Goal: Task Accomplishment & Management: Use online tool/utility

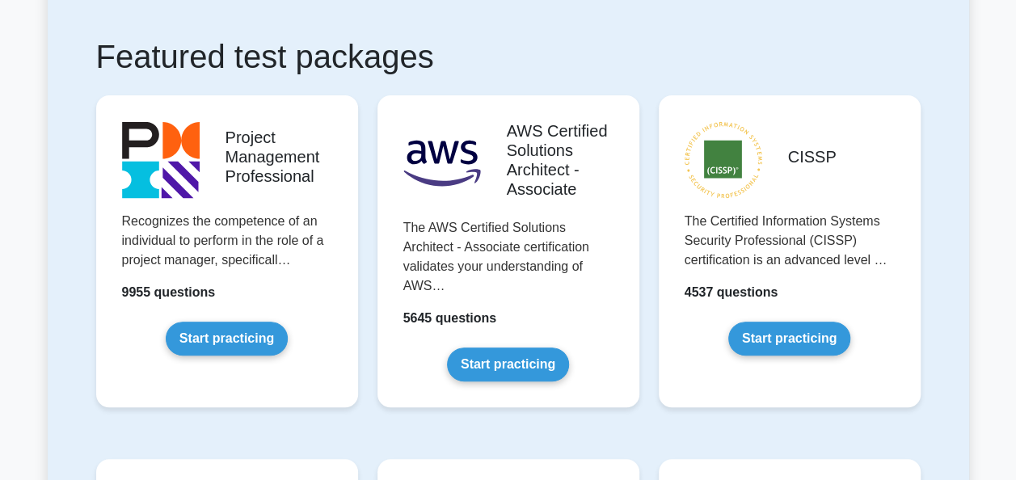
scroll to position [284, 0]
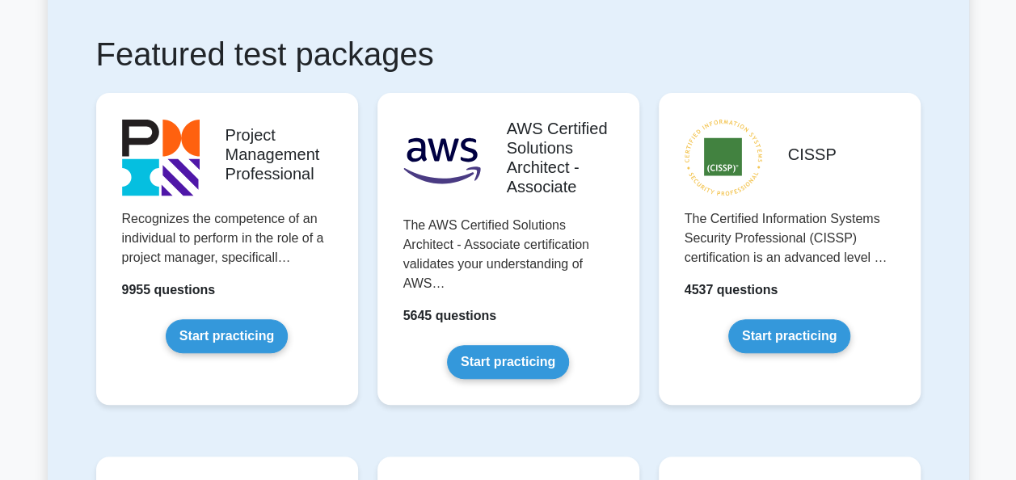
click at [219, 326] on link "Start practicing" at bounding box center [227, 336] width 122 height 34
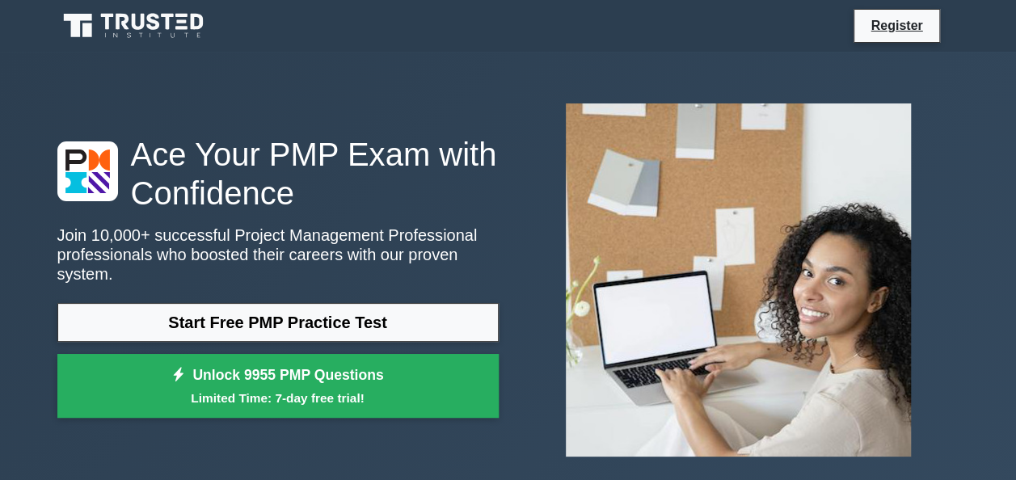
click at [276, 318] on link "Start Free PMP Practice Test" at bounding box center [277, 322] width 441 height 39
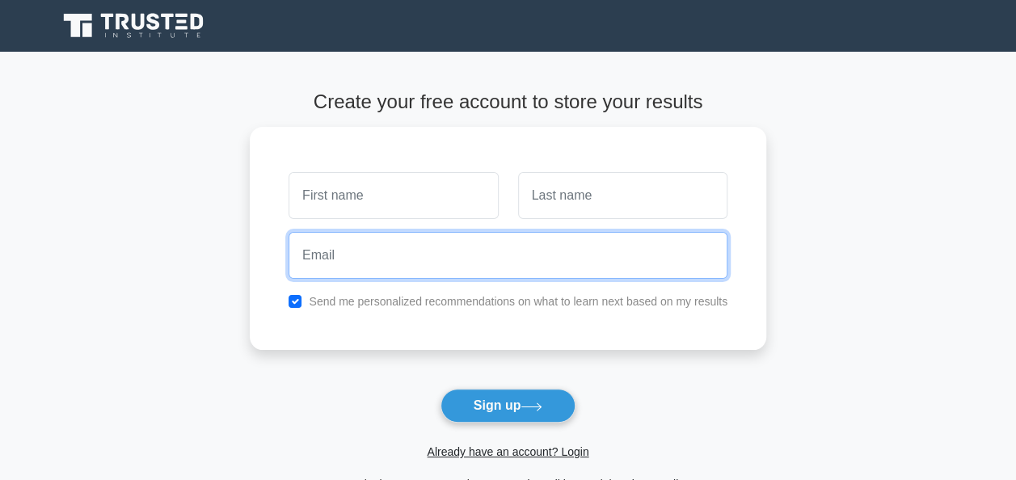
click at [396, 232] on input "email" at bounding box center [507, 255] width 439 height 47
type input "leticia.akyeampong@upsamail.edu.gh"
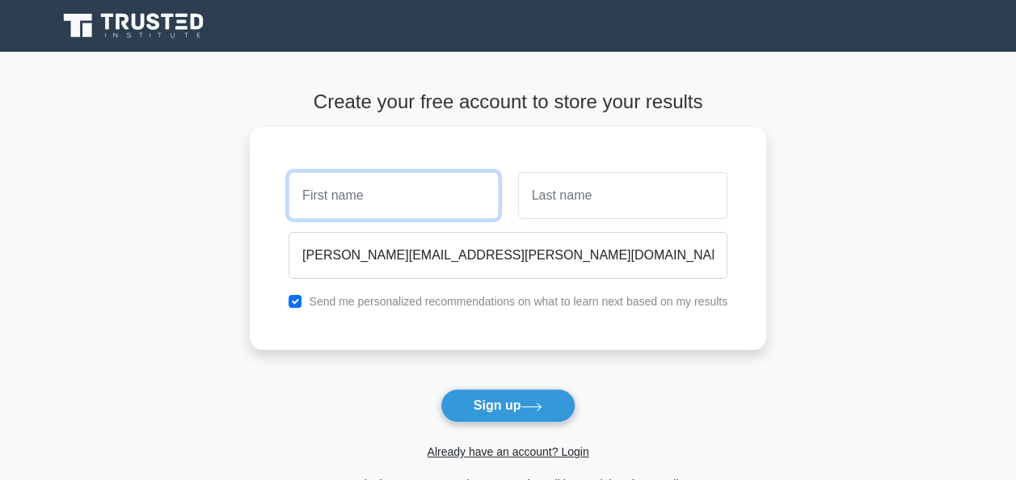
type input "Leticia"
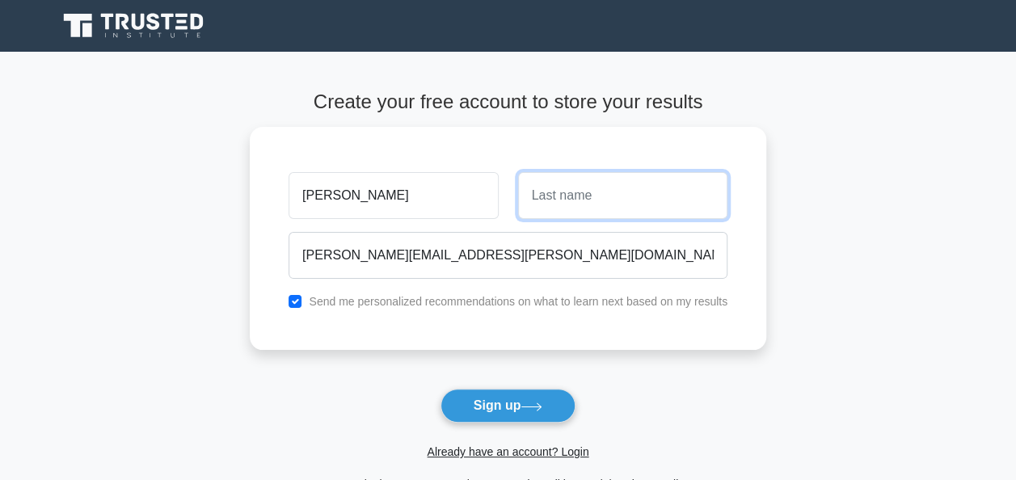
type input "Akyeampong"
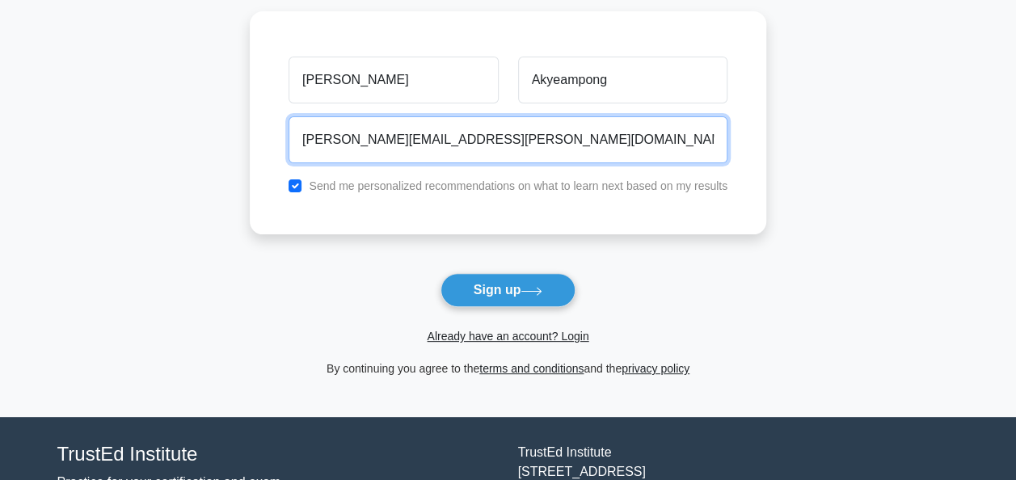
scroll to position [120, 0]
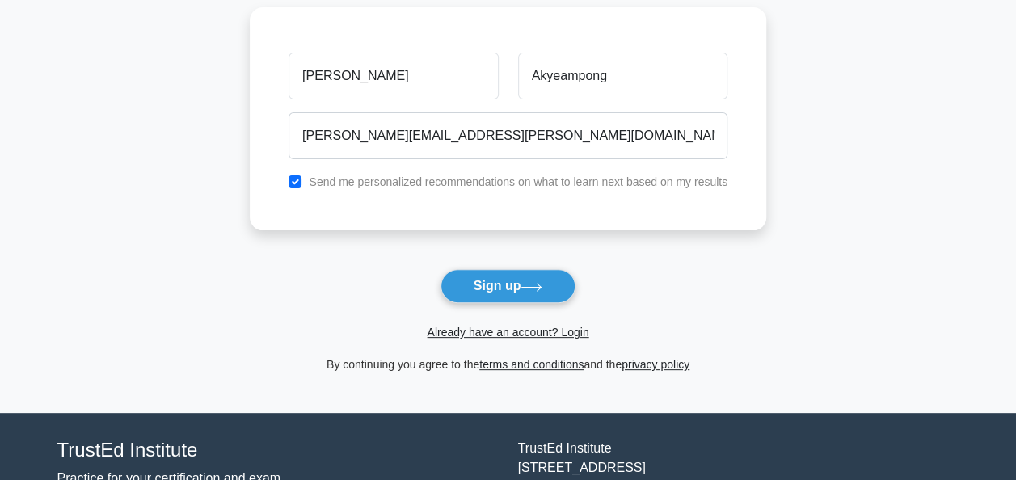
click at [513, 326] on link "Already have an account? Login" at bounding box center [508, 332] width 162 height 13
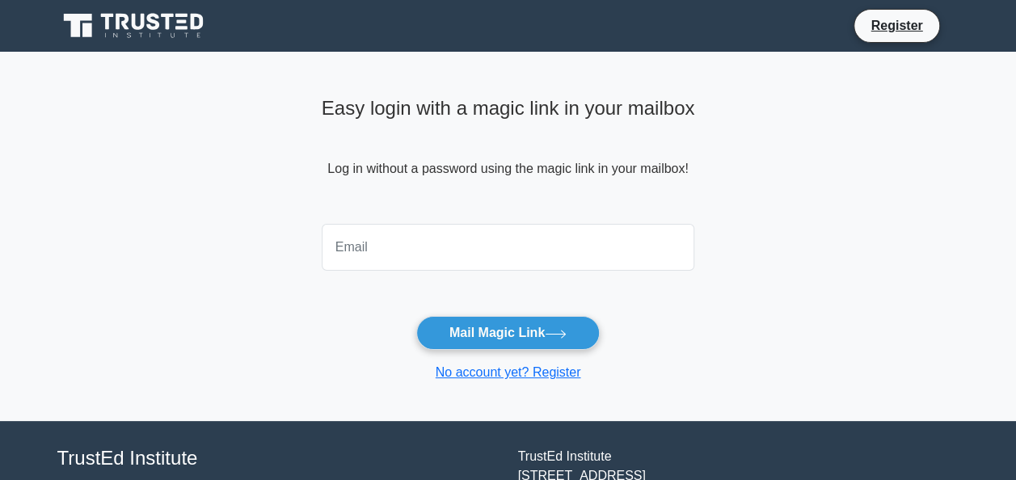
click at [428, 231] on input "email" at bounding box center [508, 247] width 373 height 47
type input "[PERSON_NAME][EMAIL_ADDRESS][PERSON_NAME][DOMAIN_NAME]"
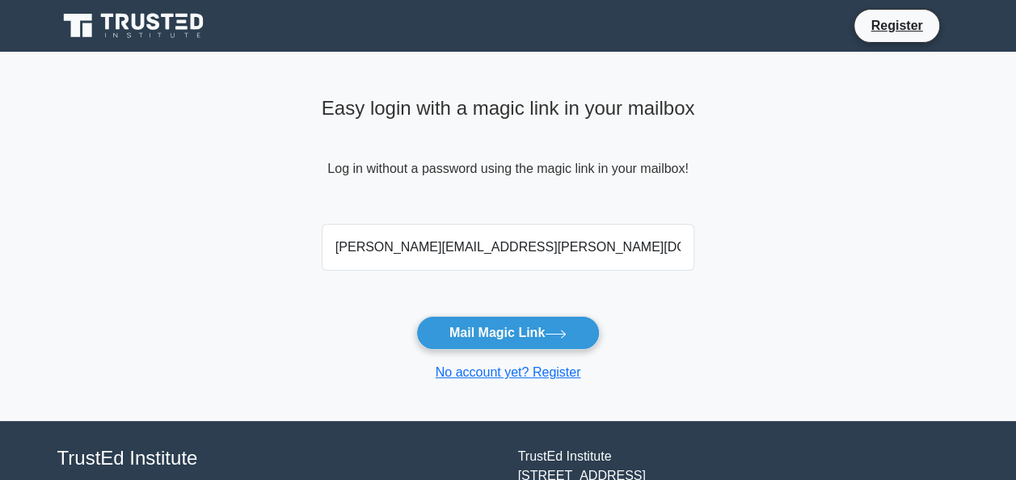
click at [491, 340] on button "Mail Magic Link" at bounding box center [507, 333] width 183 height 34
